Goal: Check status: Check status

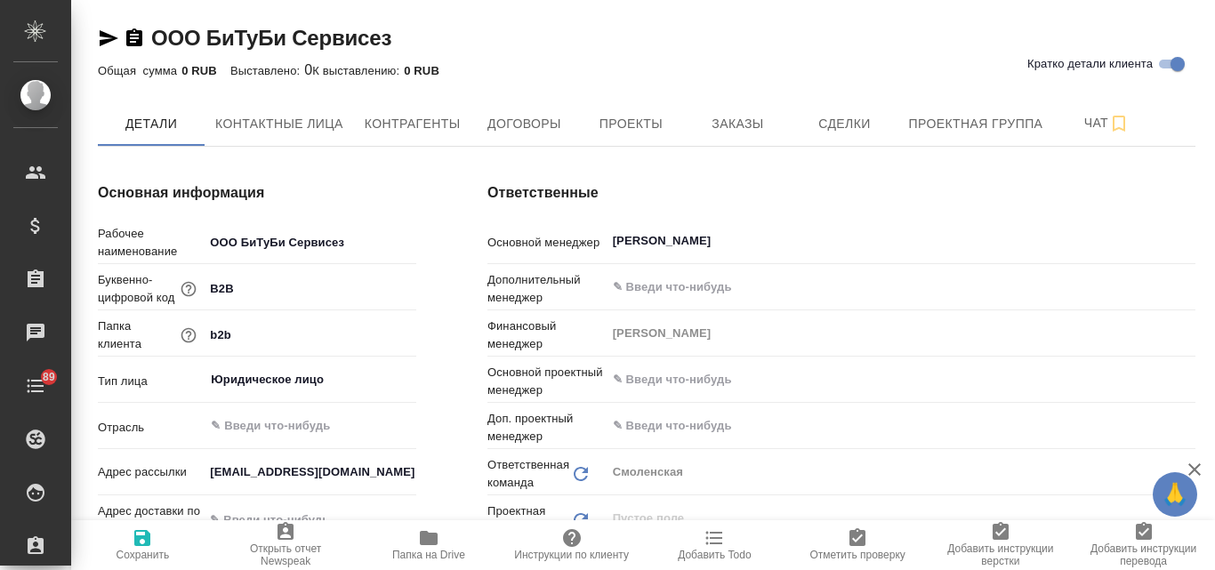
type textarea "x"
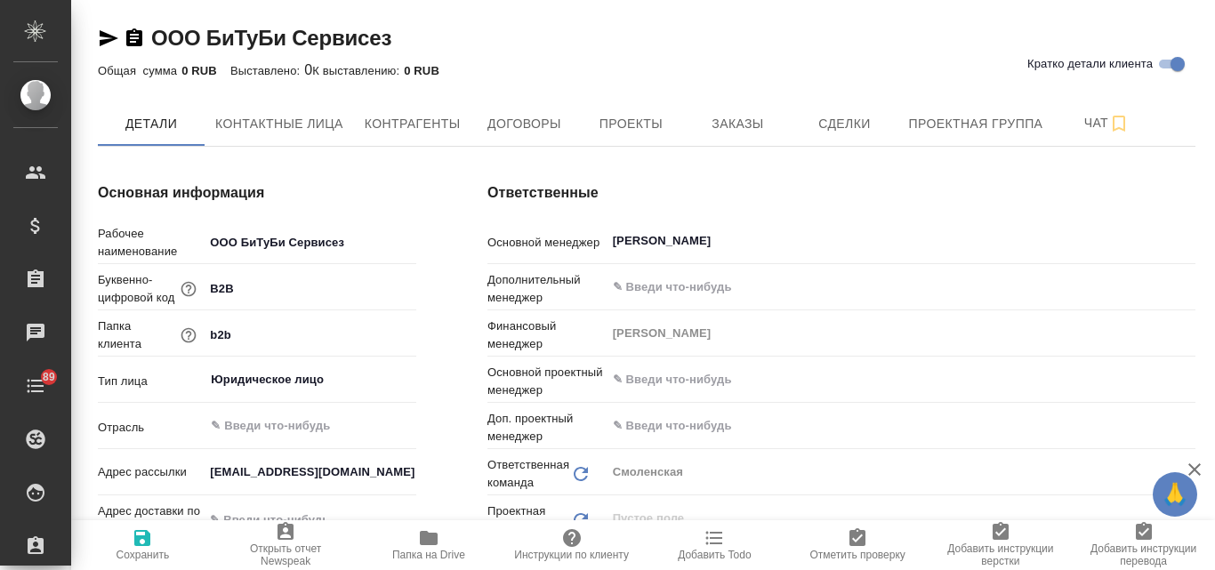
type textarea "x"
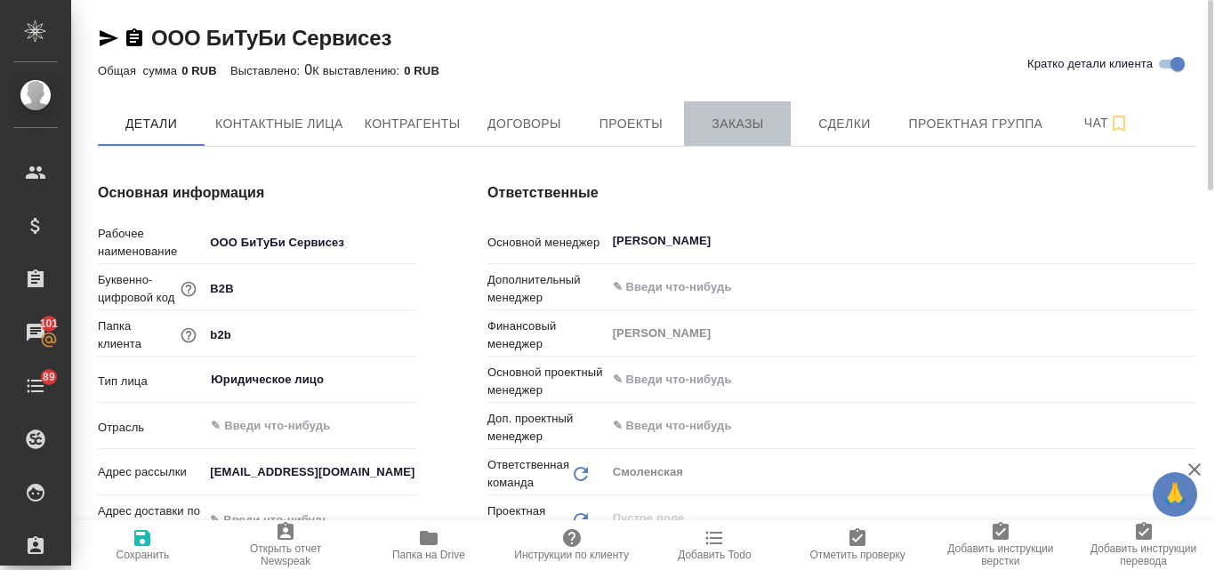
click at [723, 126] on span "Заказы" at bounding box center [736, 124] width 85 height 22
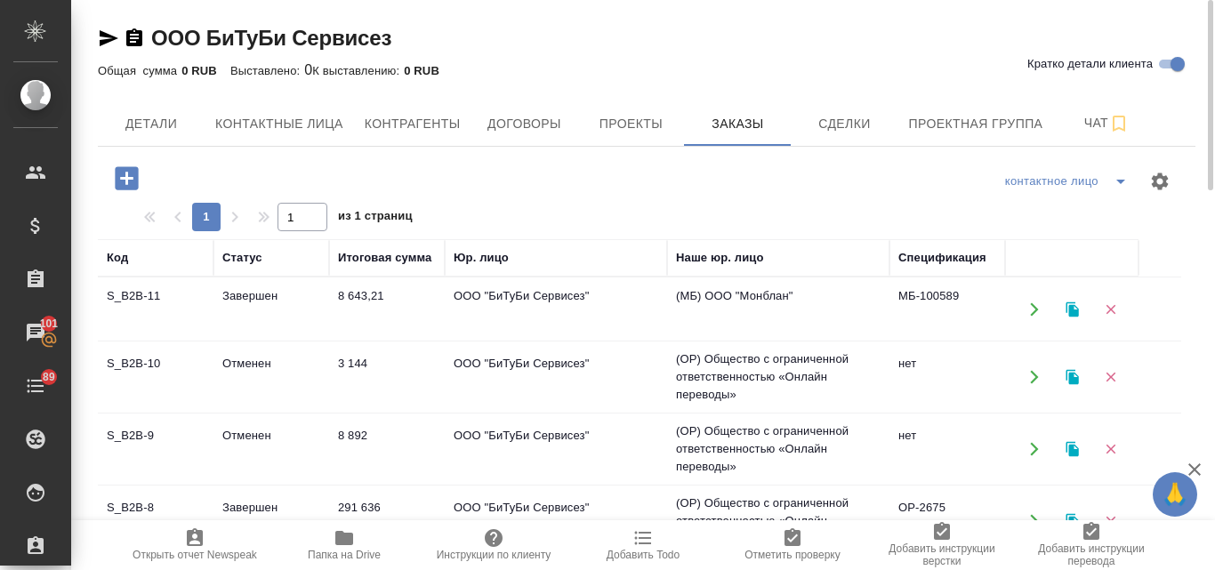
click at [483, 300] on td "ООО "БиТуБи Сервисез"" at bounding box center [556, 309] width 222 height 62
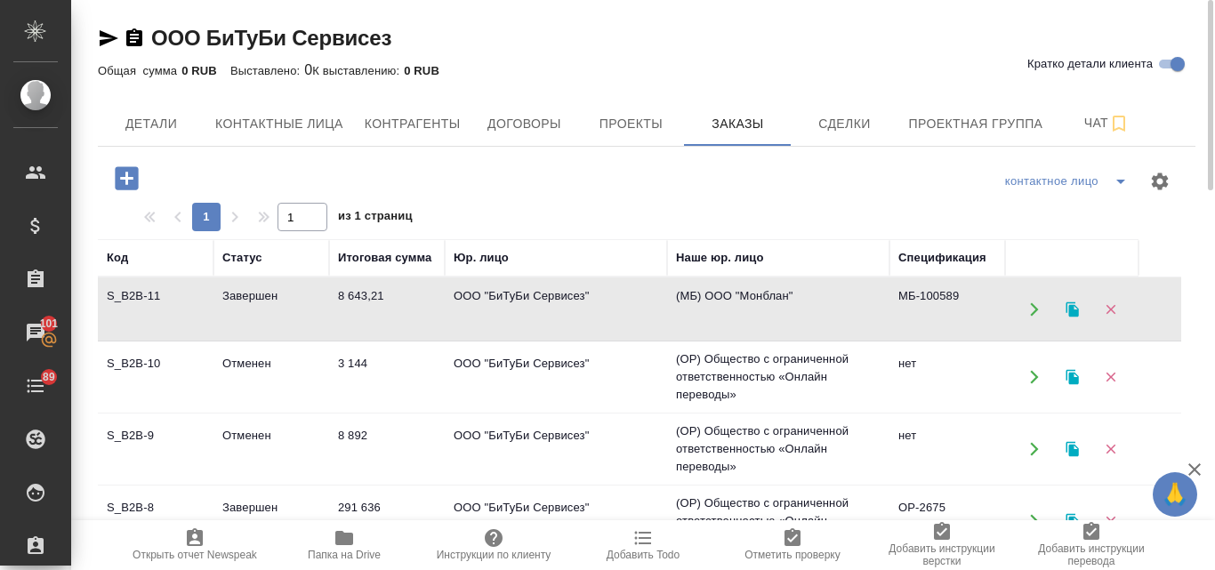
click at [562, 369] on td "ООО "БиТуБи Сервисез"" at bounding box center [556, 377] width 222 height 62
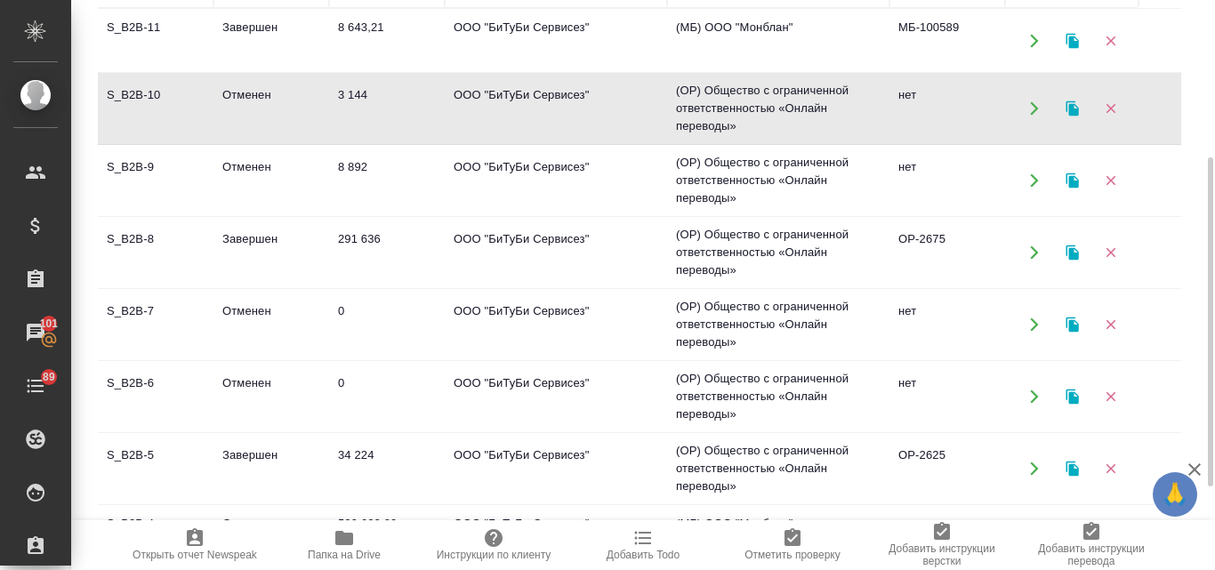
scroll to position [275, 0]
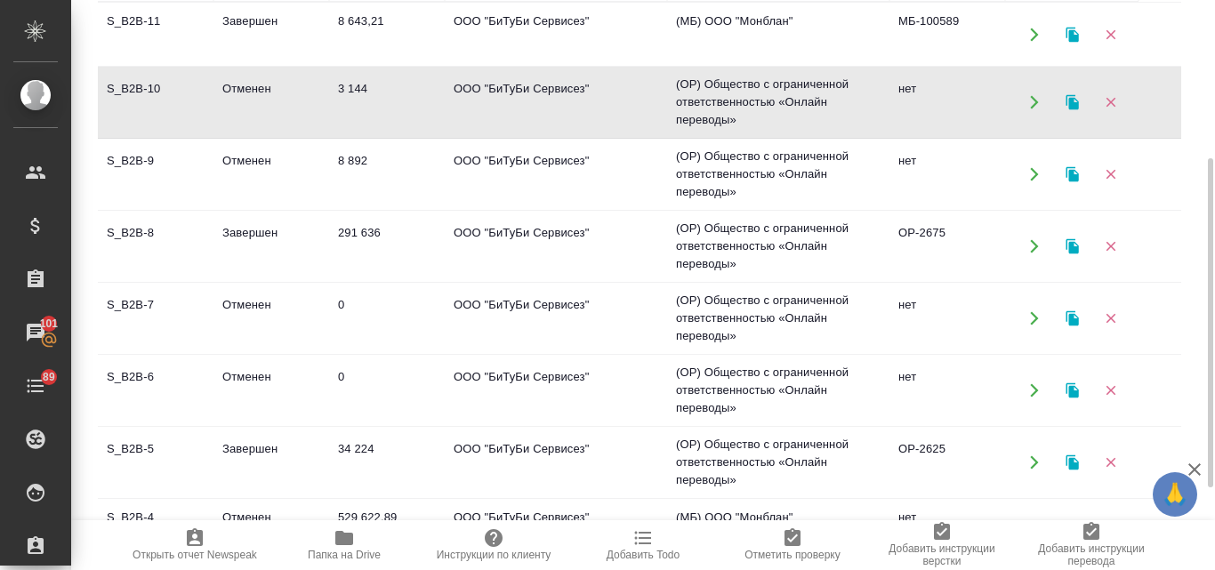
click at [504, 241] on td "ООО "БиТуБи Сервисез"" at bounding box center [556, 246] width 222 height 62
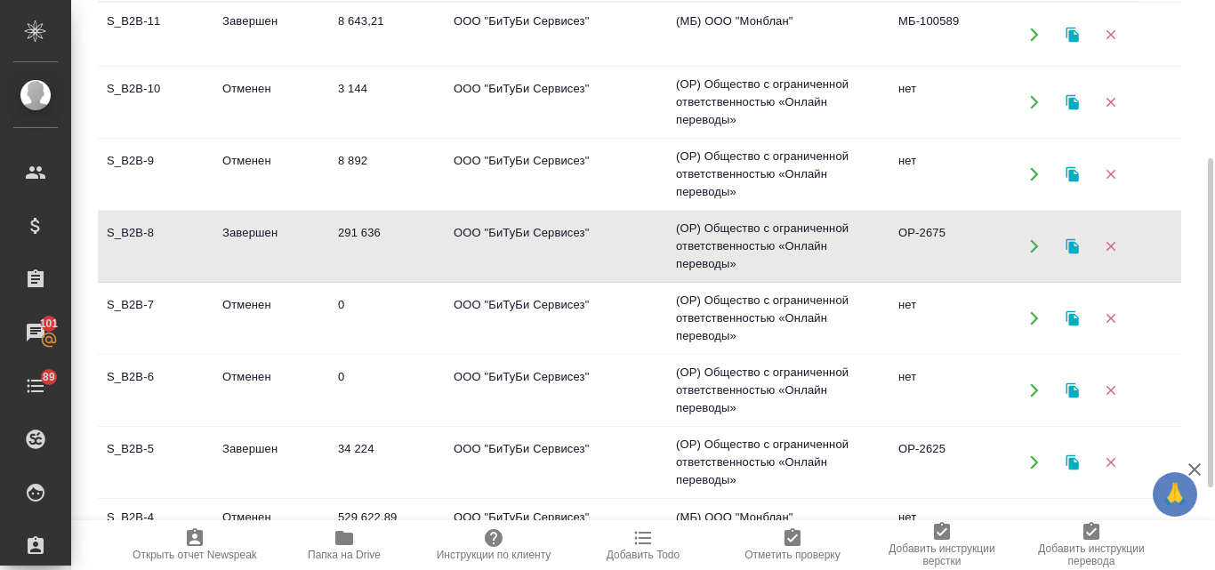
drag, startPoint x: 624, startPoint y: 177, endPoint x: 911, endPoint y: 191, distance: 287.6
click at [911, 191] on tr "S_B2B-9 Отменен 8 892 ООО "БиТуБи Сервисез" (OP) Общество с ограниченной ответс…" at bounding box center [639, 175] width 1083 height 72
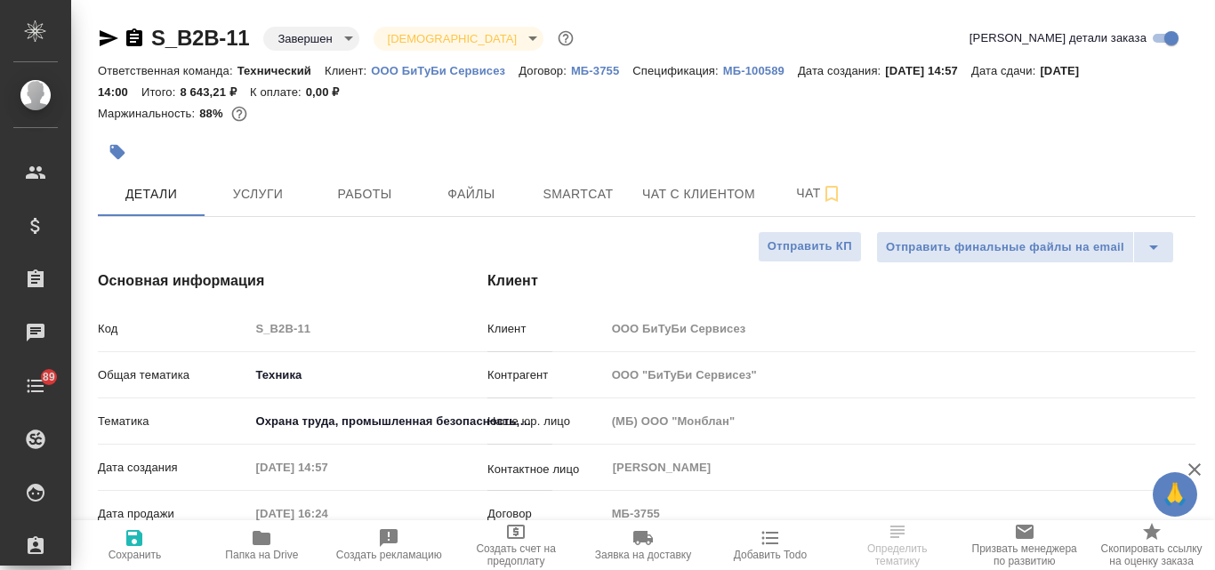
select select "RU"
type textarea "x"
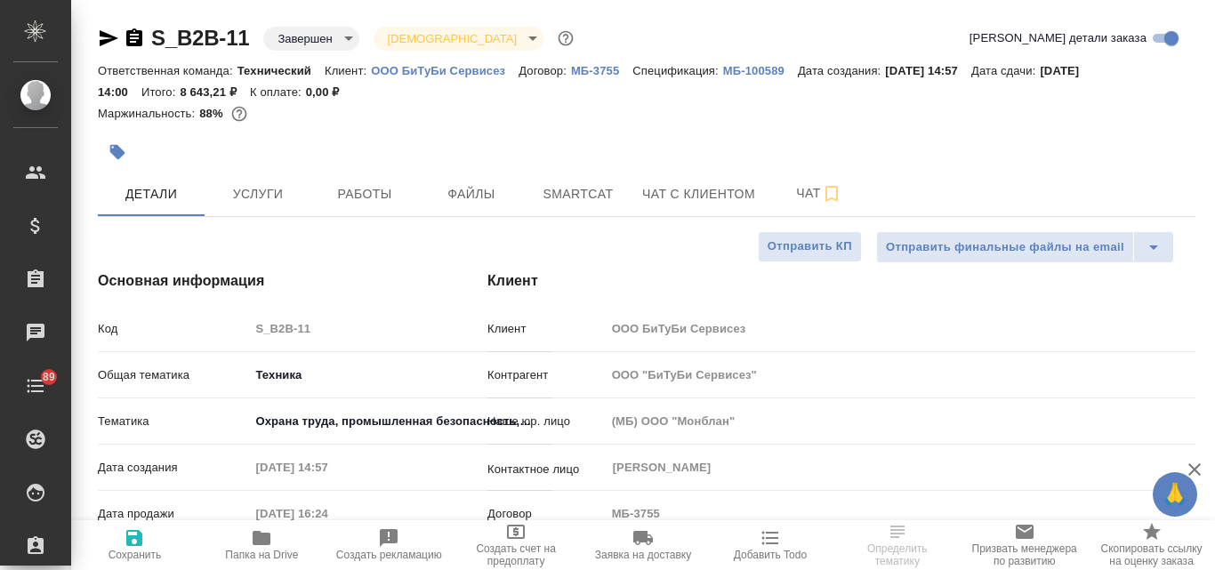
type textarea "x"
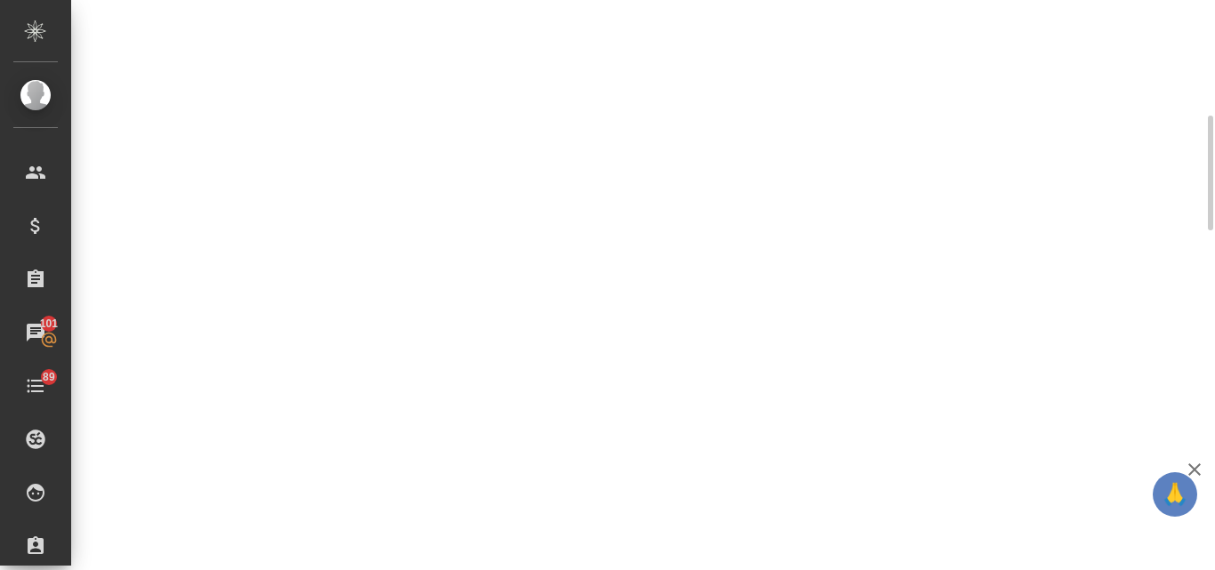
scroll to position [213, 0]
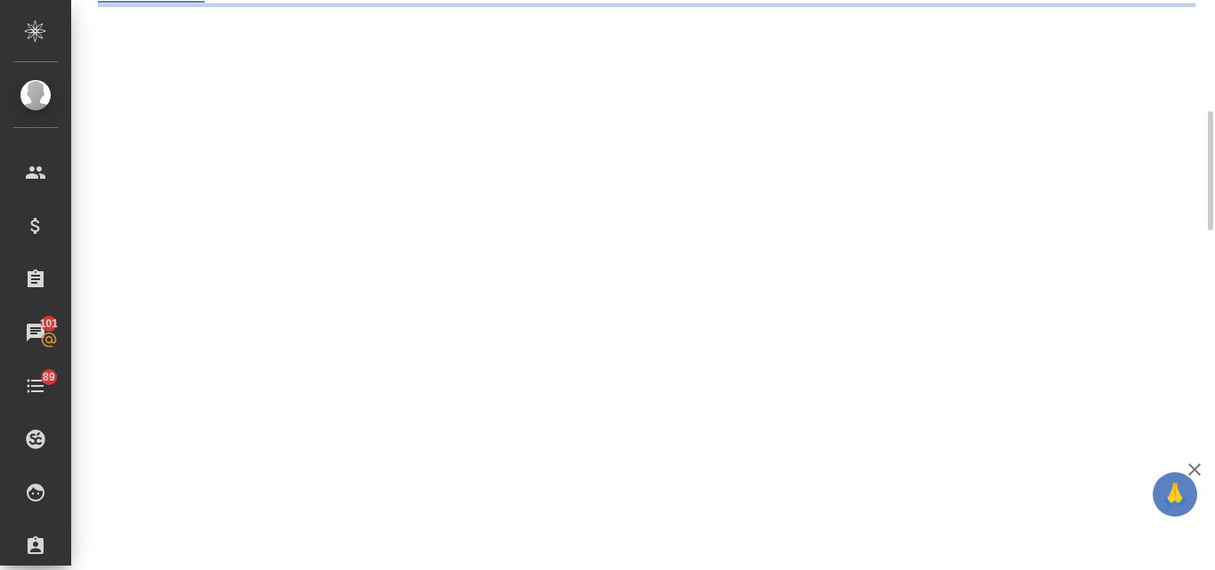
select select "RU"
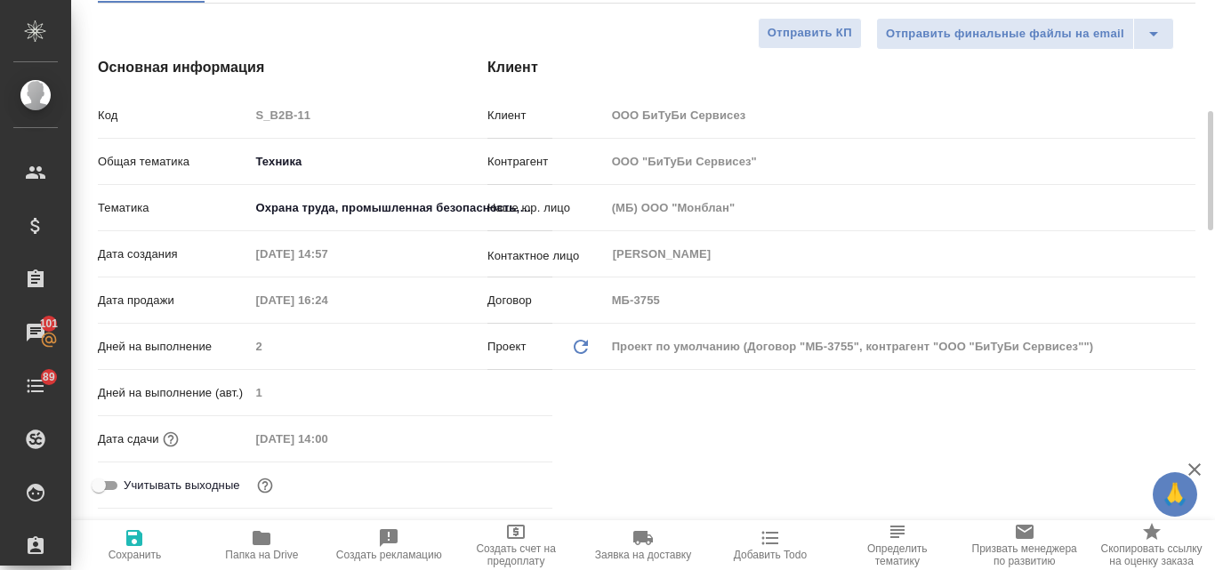
type textarea "x"
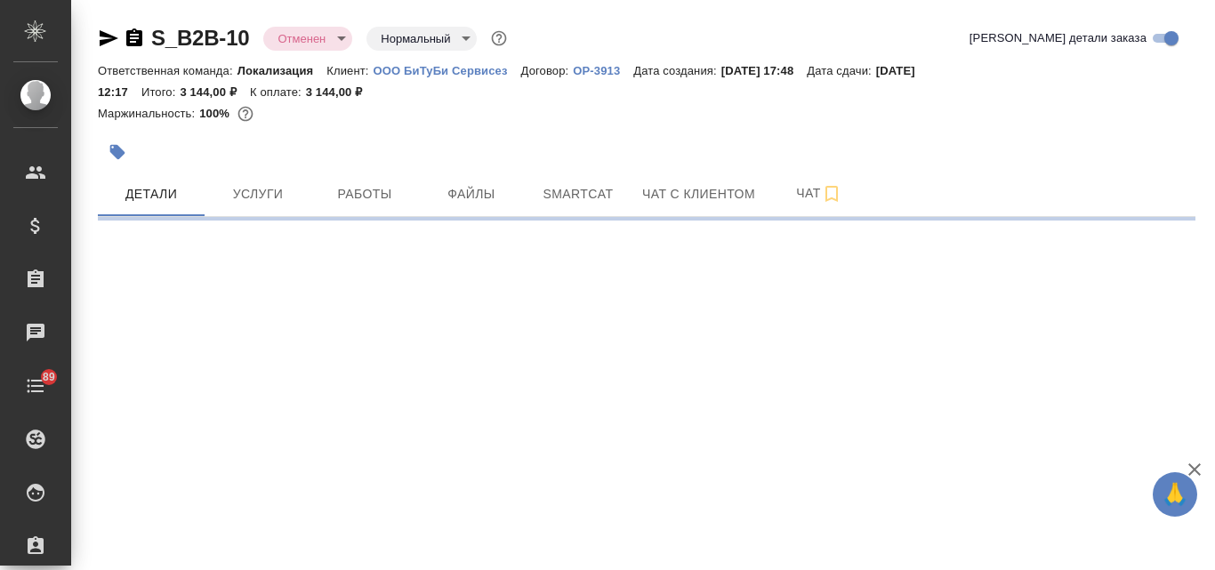
select select "RU"
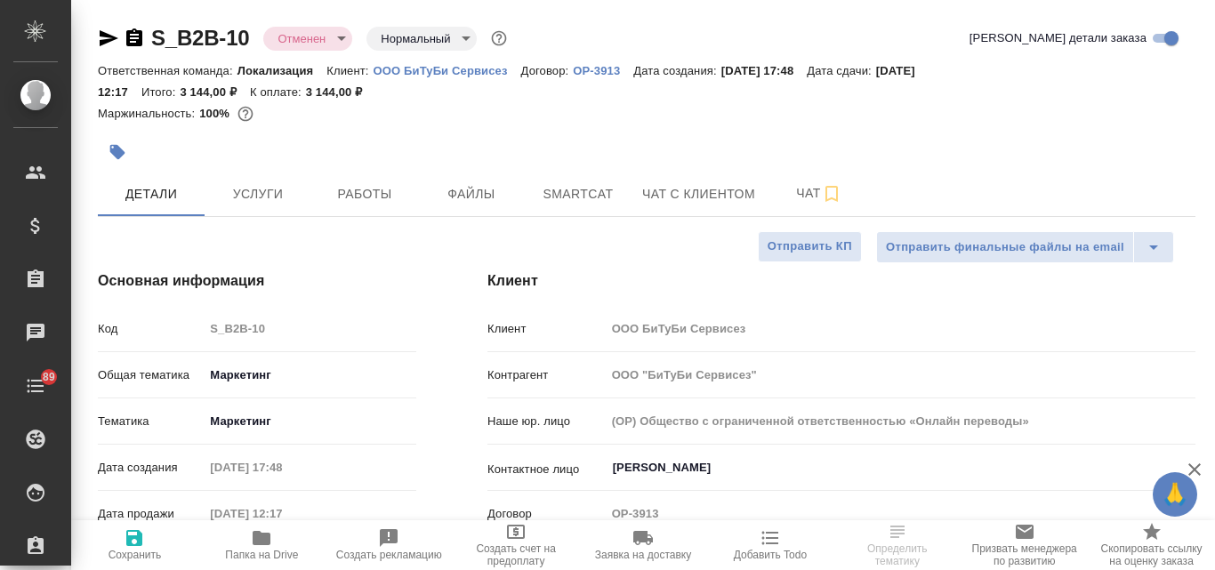
type textarea "x"
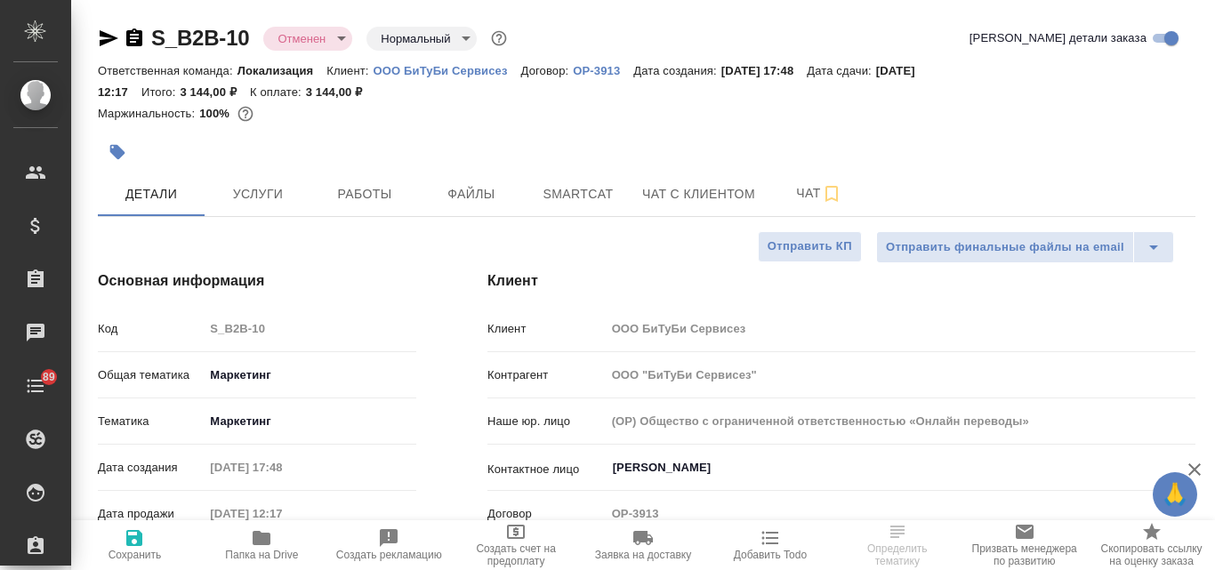
type textarea "x"
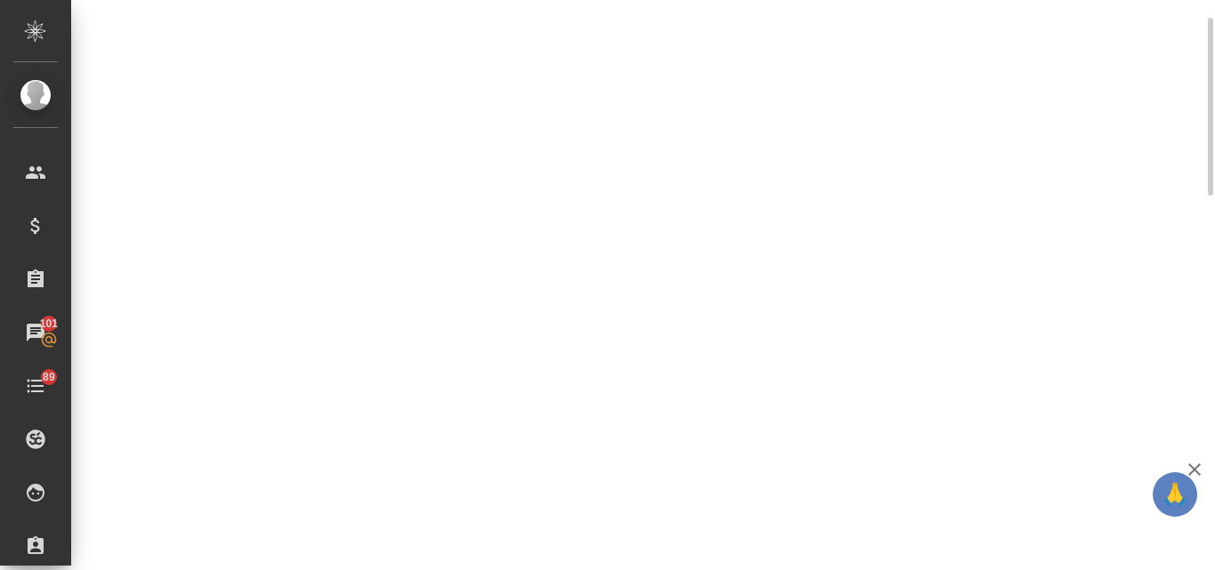
scroll to position [300, 0]
select select "RU"
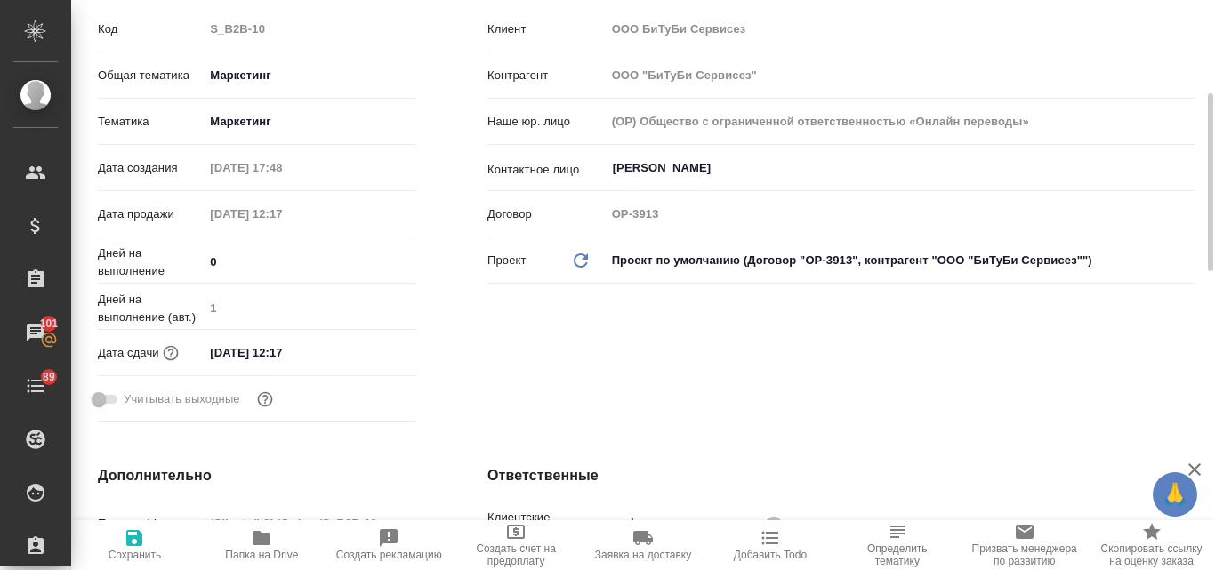
type textarea "x"
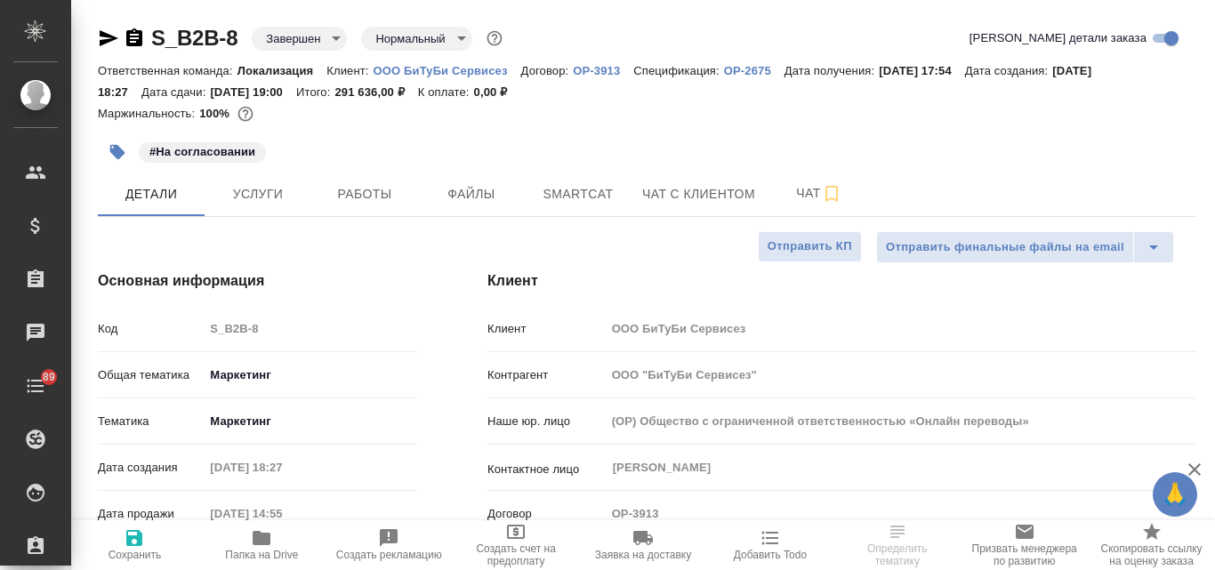
select select "RU"
type textarea "x"
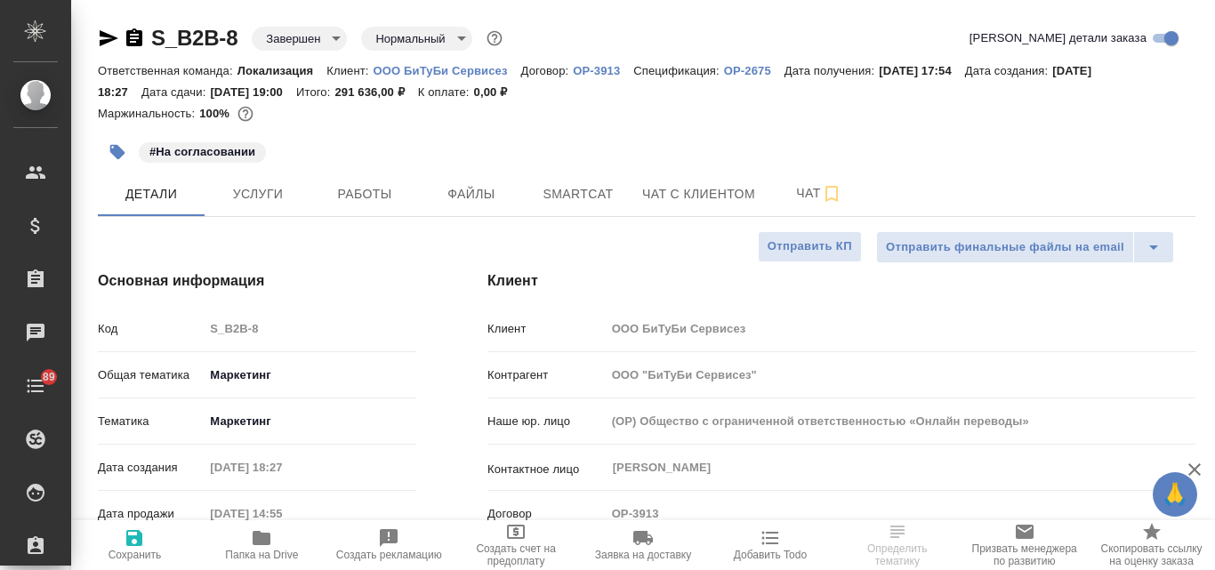
type textarea "x"
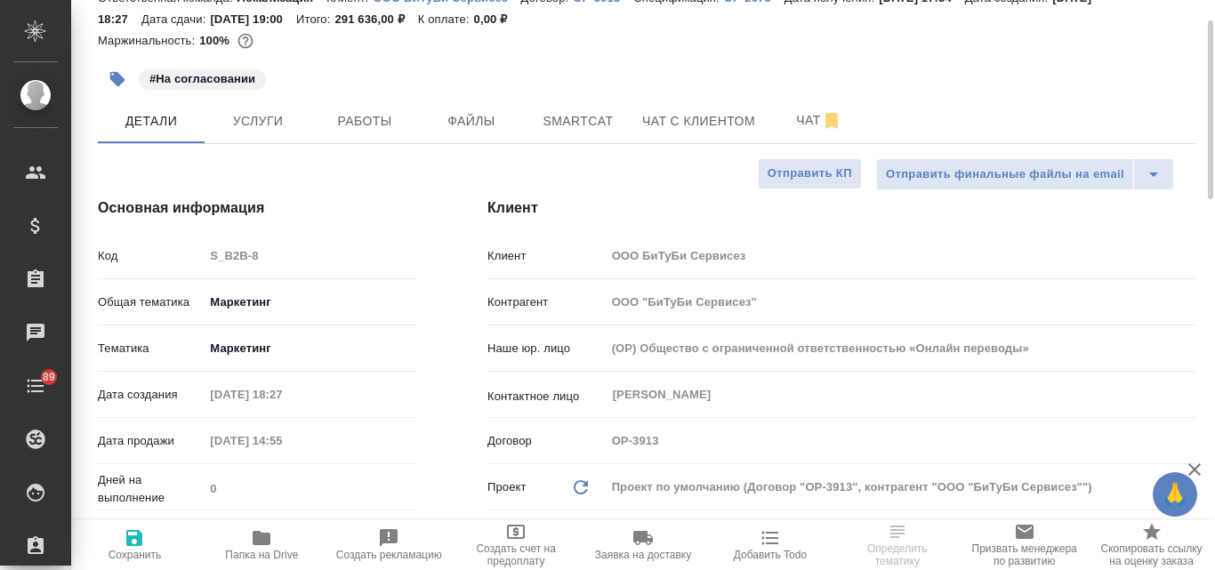
scroll to position [71, 0]
type textarea "x"
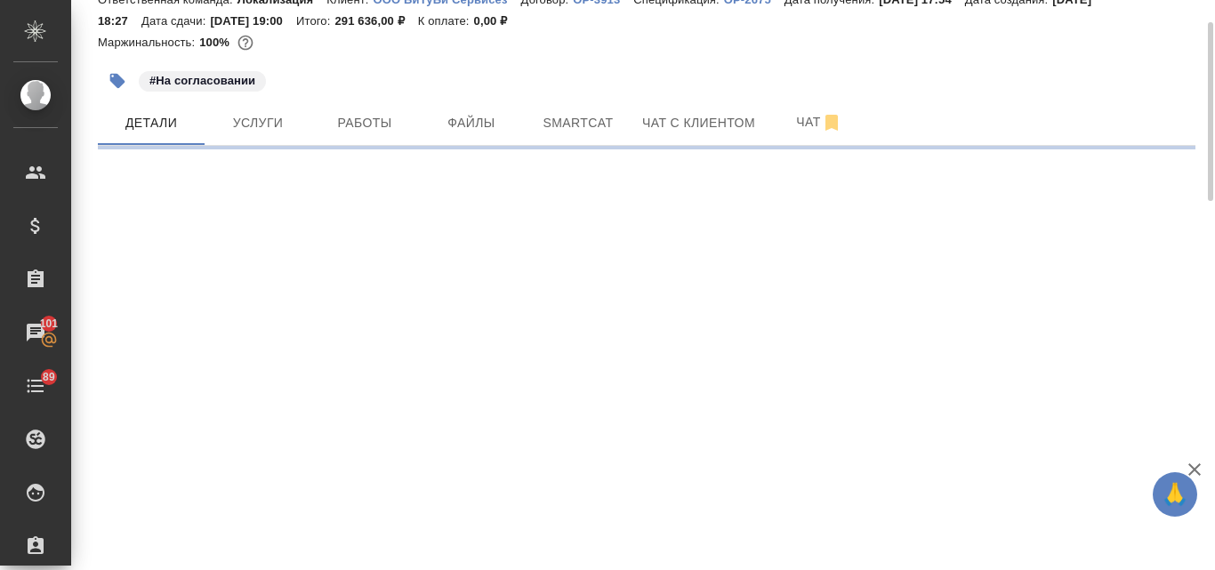
select select "RU"
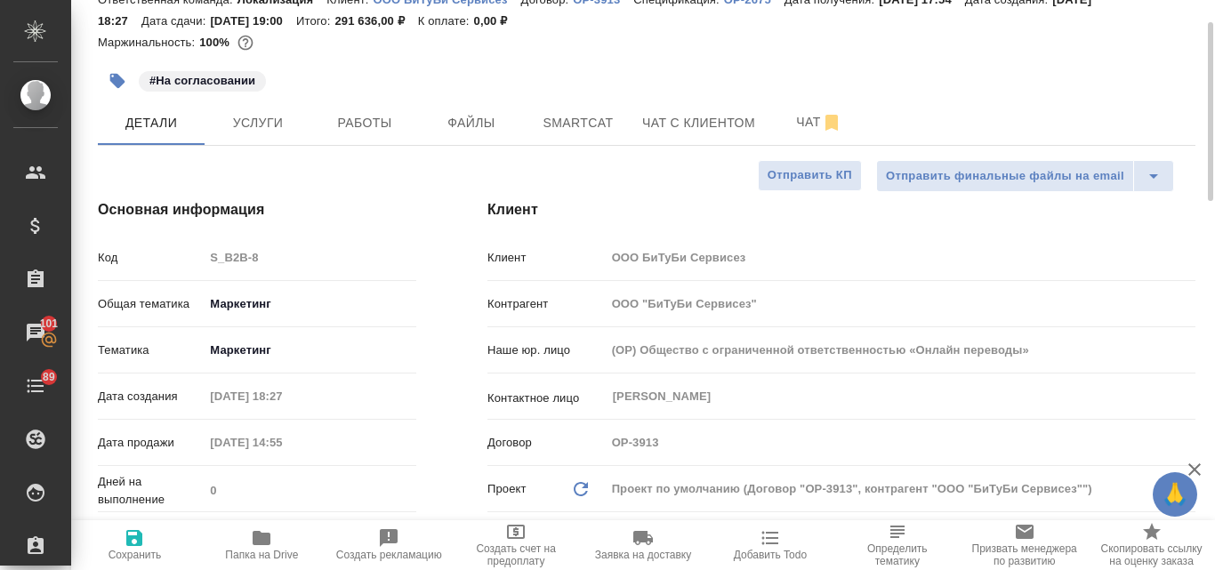
type textarea "x"
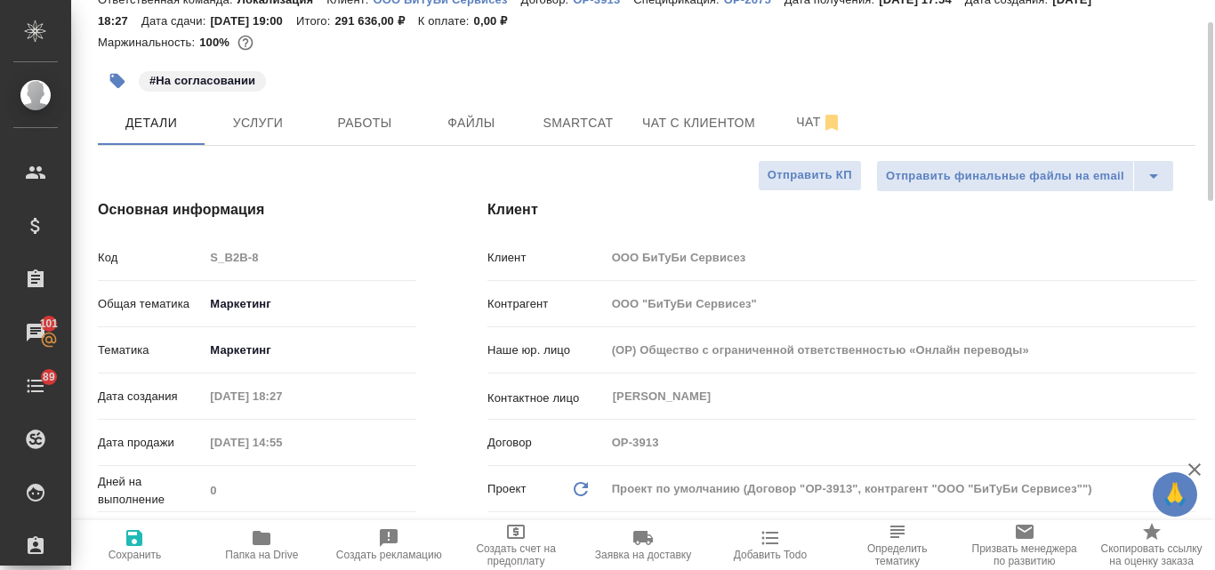
type textarea "x"
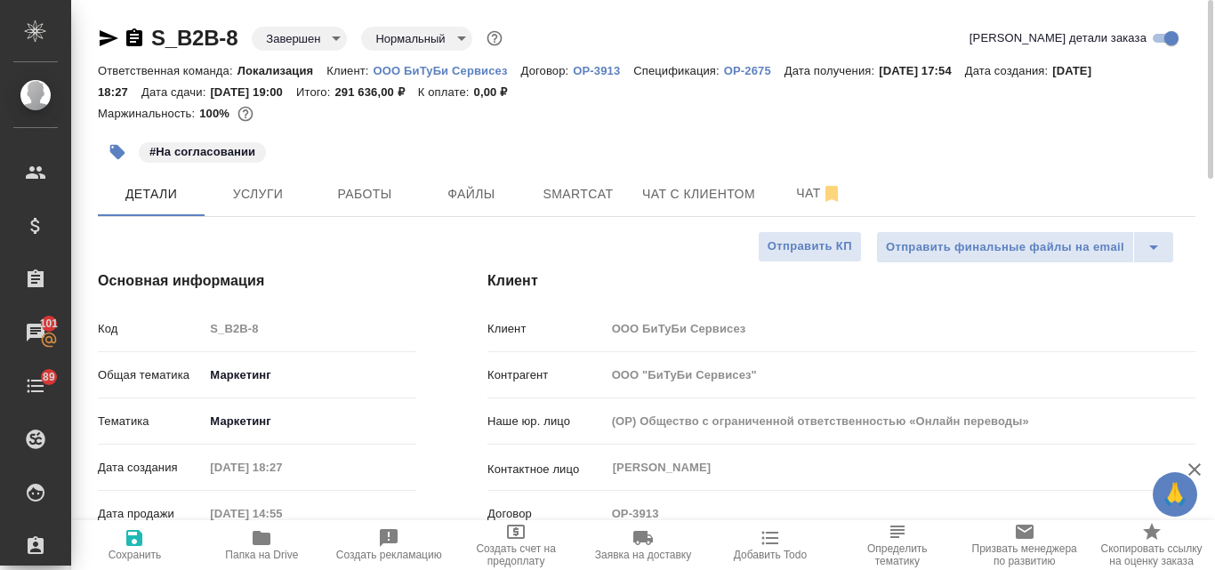
scroll to position [0, 0]
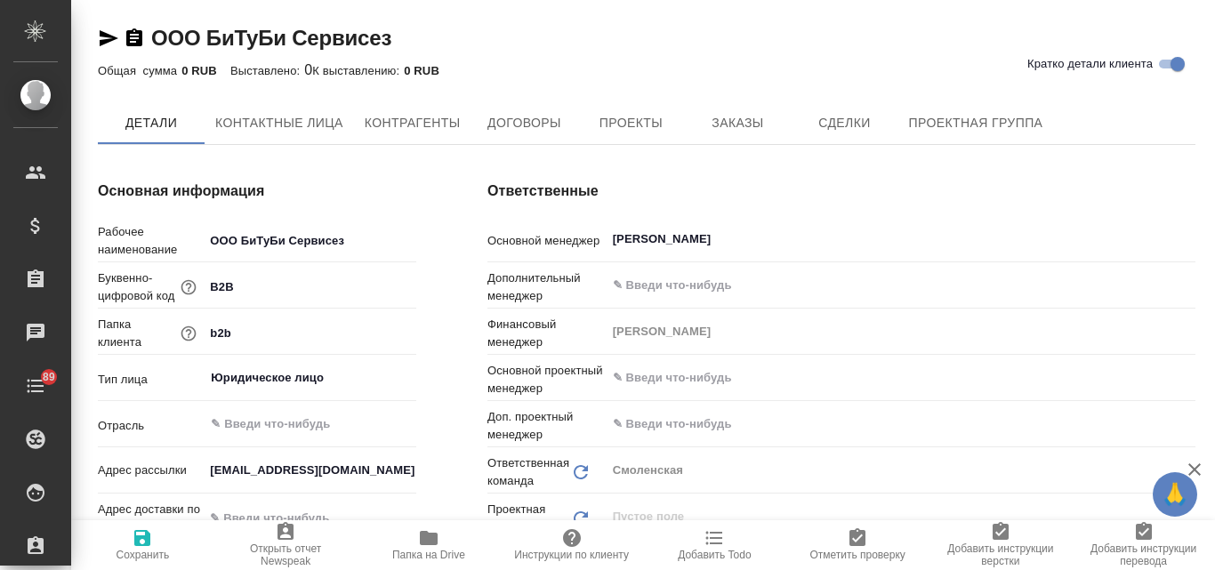
type textarea "x"
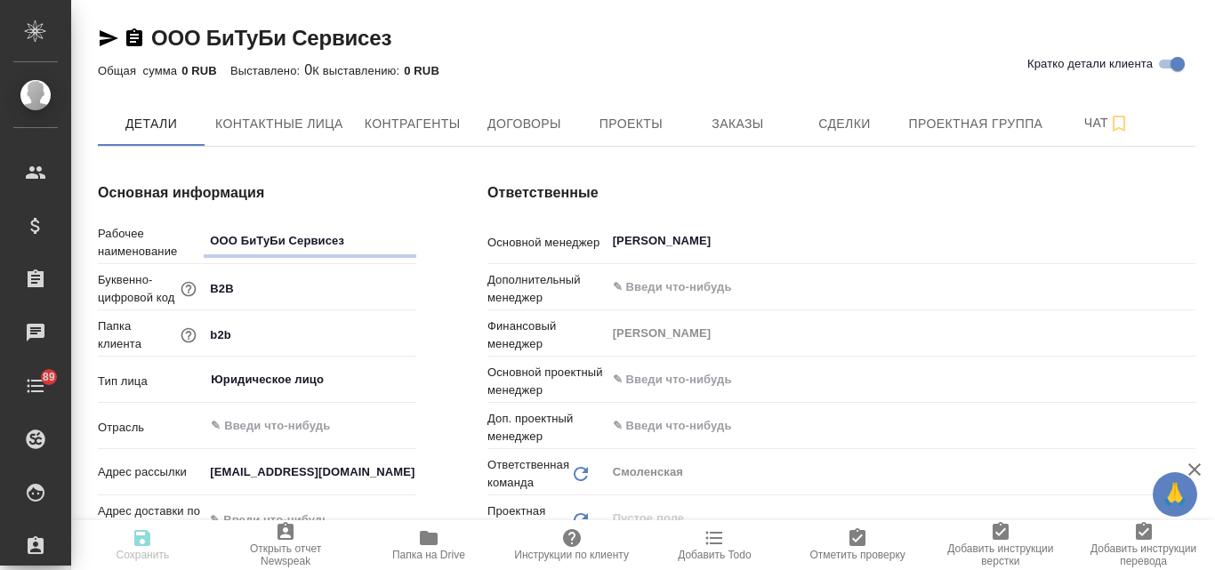
type textarea "x"
